Goal: Task Accomplishment & Management: Use online tool/utility

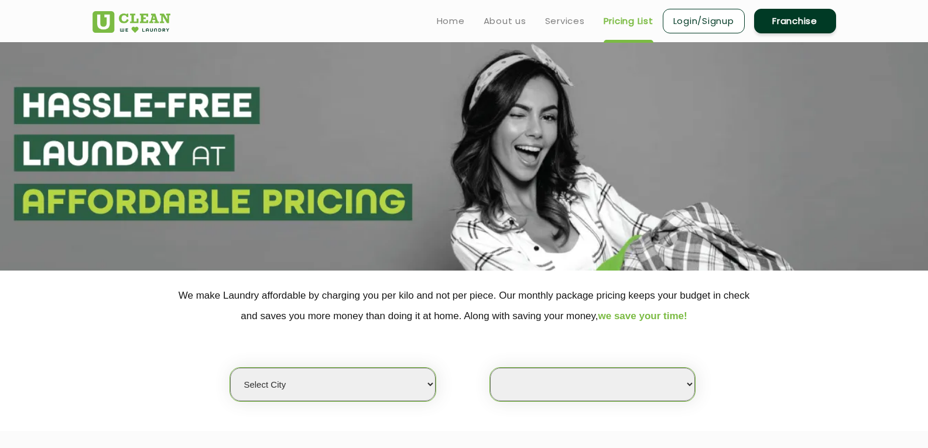
select select
click at [391, 386] on select "Select city [GEOGRAPHIC_DATA] [GEOGRAPHIC_DATA] [GEOGRAPHIC_DATA] [GEOGRAPHIC_D…" at bounding box center [332, 384] width 205 height 33
select select "19"
click at [230, 368] on select "Select city [GEOGRAPHIC_DATA] [GEOGRAPHIC_DATA] [GEOGRAPHIC_DATA] [GEOGRAPHIC_D…" at bounding box center [332, 384] width 205 height 33
click at [601, 389] on select "Select Store UClean Dangra Toli [PERSON_NAME][GEOGRAPHIC_DATA]" at bounding box center [592, 384] width 205 height 33
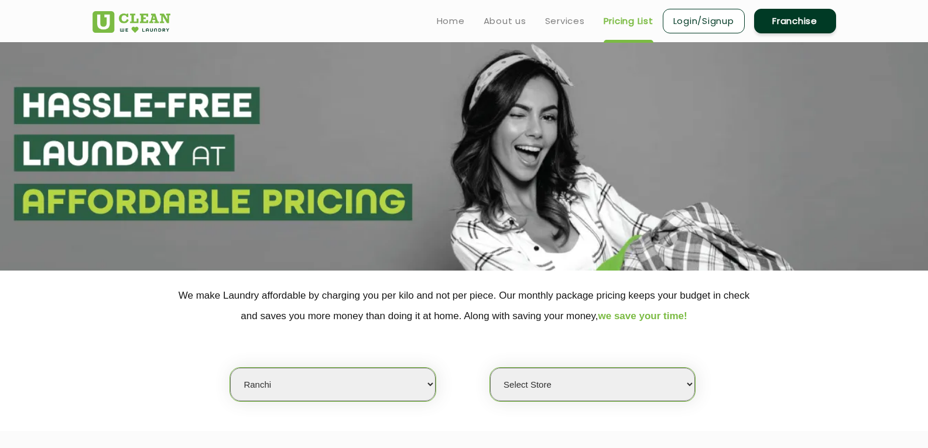
select select "45"
click at [490, 368] on select "Select Store UClean Dangra Toli [PERSON_NAME][GEOGRAPHIC_DATA]" at bounding box center [592, 384] width 205 height 33
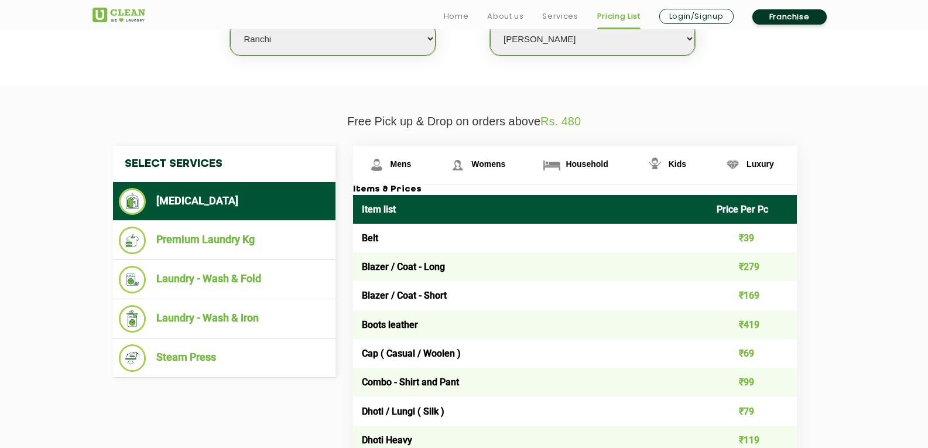
scroll to position [351, 0]
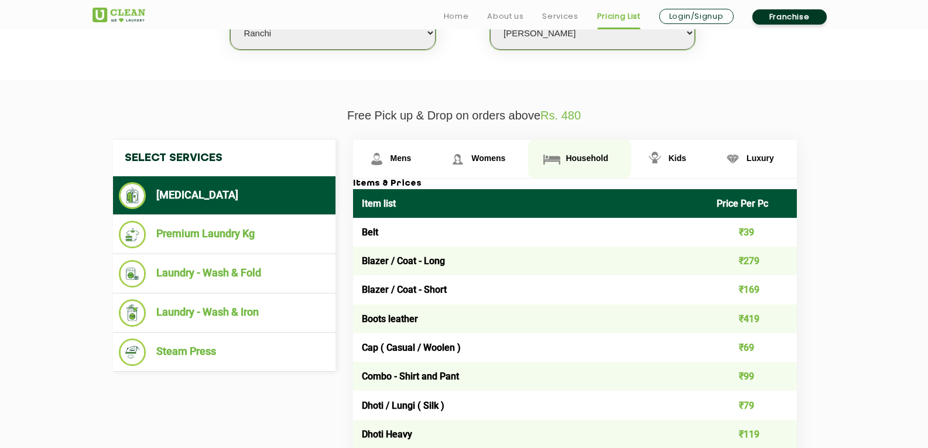
click at [590, 158] on span "Household" at bounding box center [587, 157] width 42 height 9
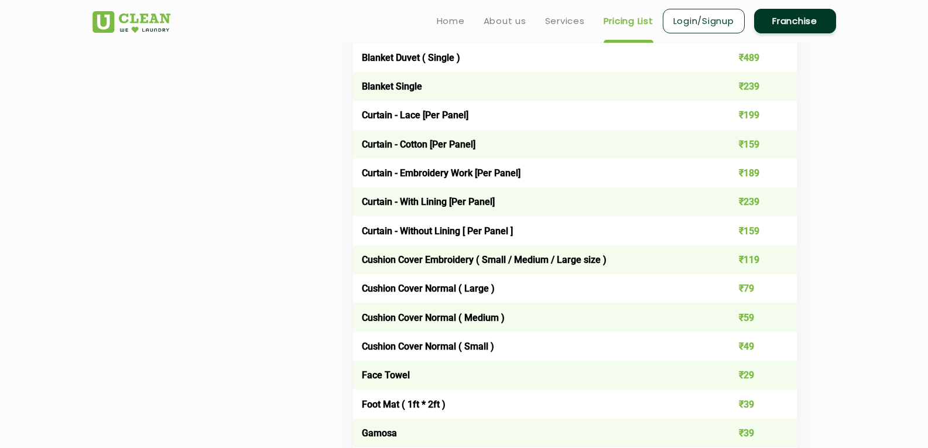
scroll to position [820, 0]
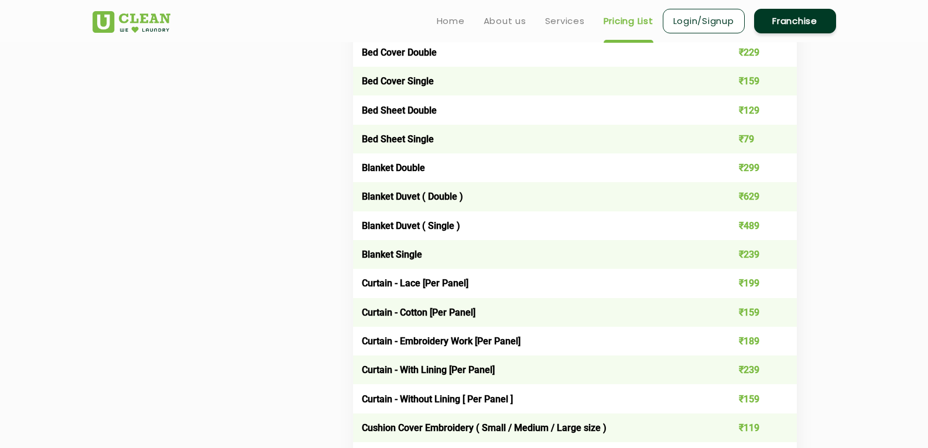
click at [761, 118] on td "₹129" at bounding box center [752, 109] width 89 height 29
